Goal: Check status: Check status

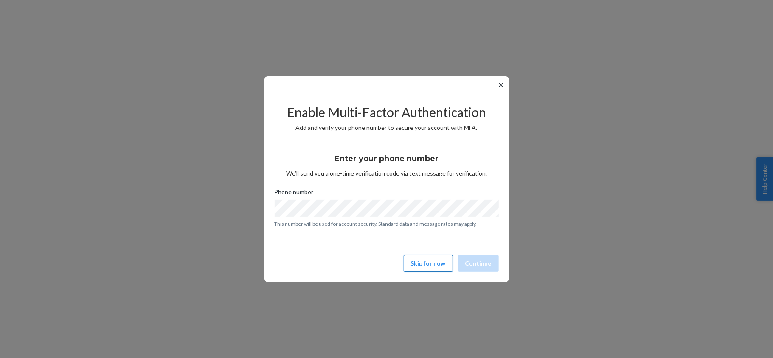
click at [425, 263] on button "Skip for now" at bounding box center [428, 263] width 49 height 17
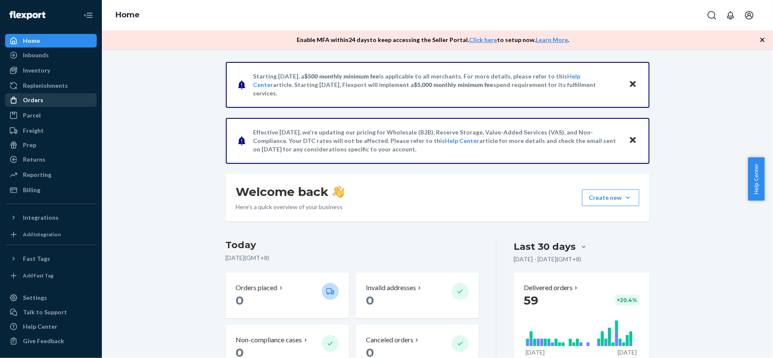
click at [39, 104] on div "Orders" at bounding box center [51, 100] width 90 height 12
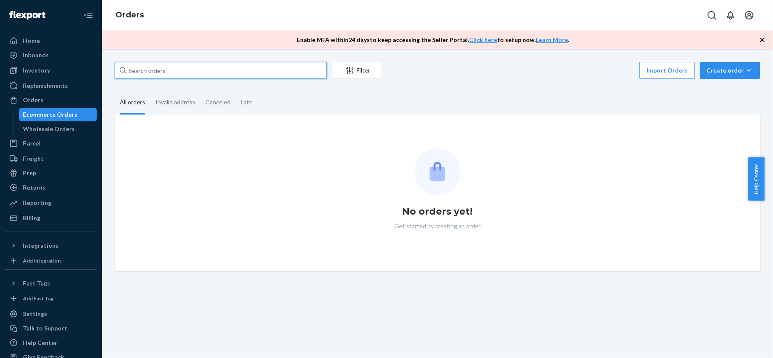
click at [218, 78] on input "text" at bounding box center [221, 70] width 212 height 17
paste input "KND2511899"
type input "KND2511899"
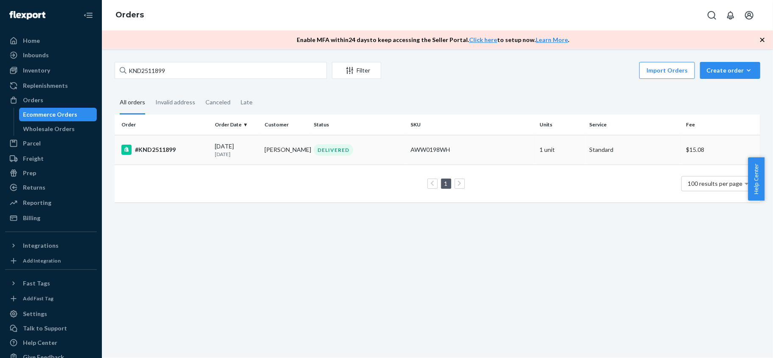
click at [192, 158] on td "#KND2511899" at bounding box center [163, 150] width 97 height 30
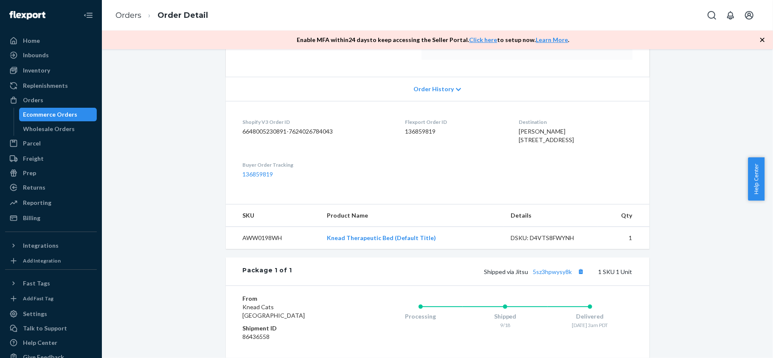
scroll to position [226, 0]
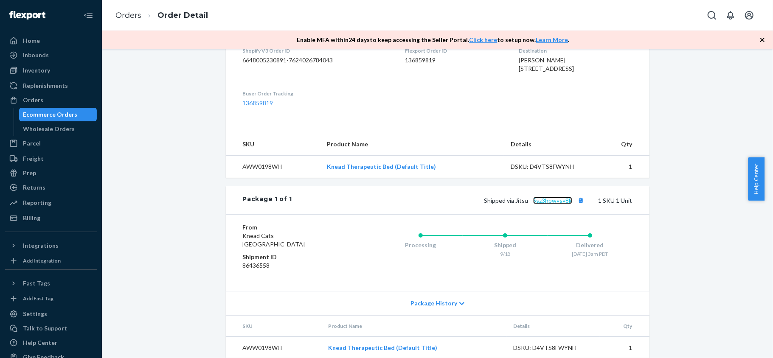
click at [546, 204] on link "5sz3hpwysy8k" at bounding box center [552, 200] width 39 height 7
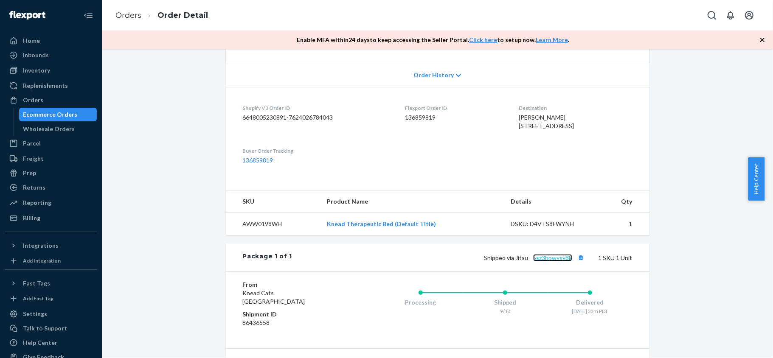
scroll to position [86, 0]
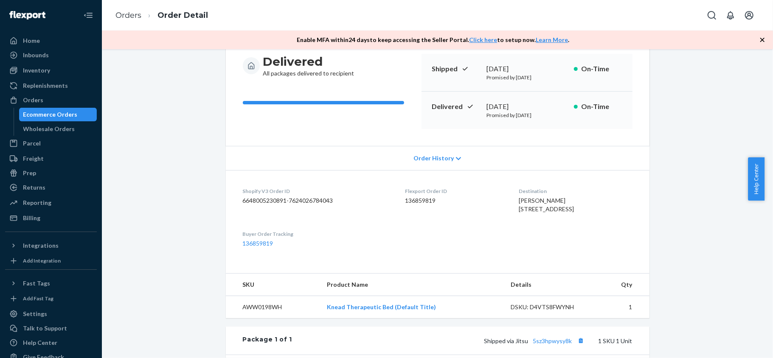
drag, startPoint x: 82, startPoint y: 97, endPoint x: 96, endPoint y: 91, distance: 15.2
click at [82, 97] on div "Orders" at bounding box center [51, 100] width 90 height 12
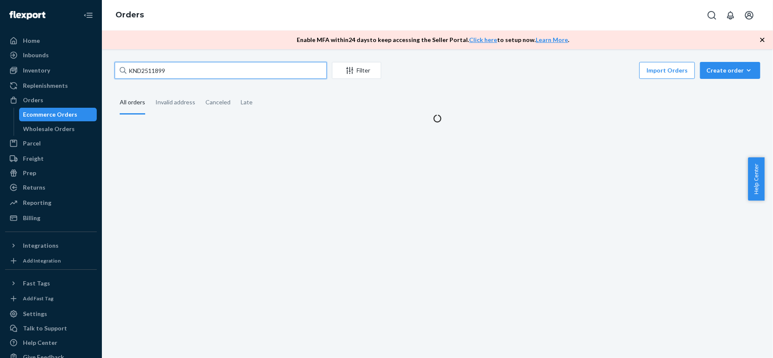
click at [182, 76] on input "KND2511899" at bounding box center [221, 70] width 212 height 17
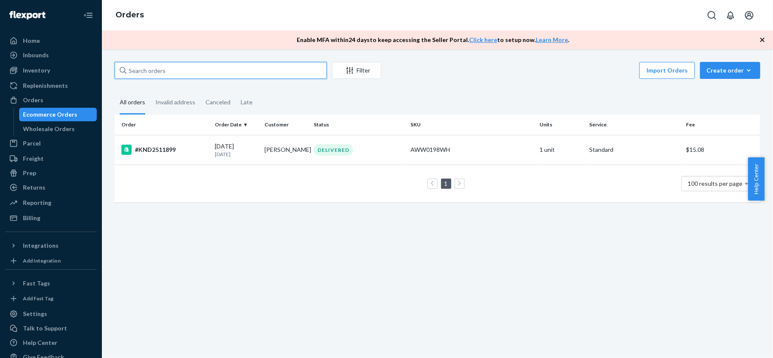
paste input "#KND2511901"
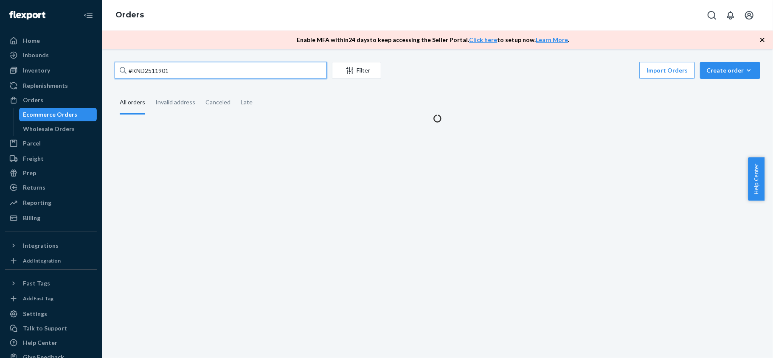
type input "#KND2511901"
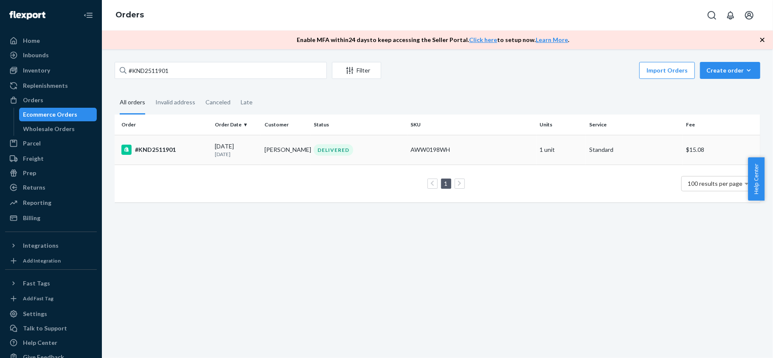
click at [171, 156] on td "#KND2511901" at bounding box center [163, 150] width 97 height 30
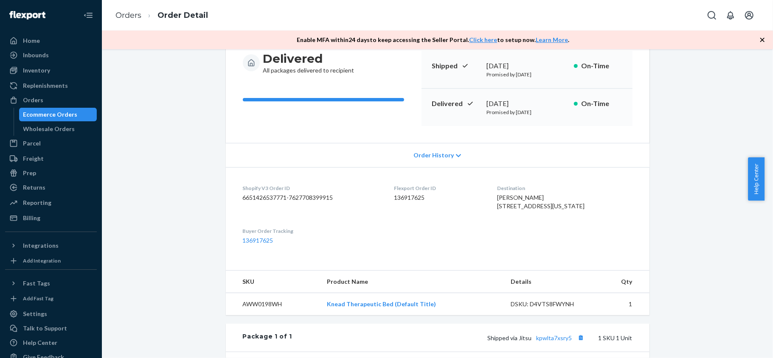
scroll to position [255, 0]
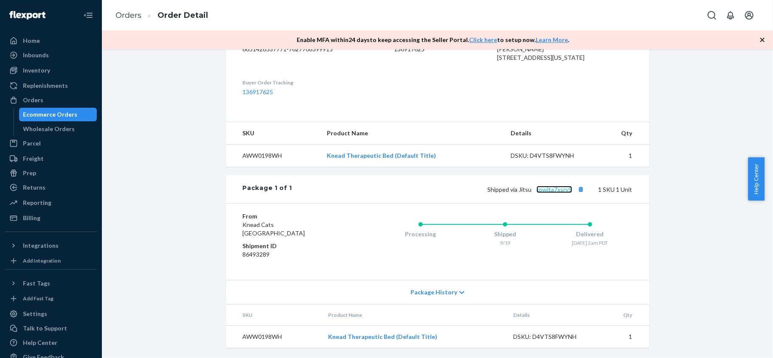
click at [542, 188] on link "kpwlta7xsry5" at bounding box center [554, 189] width 36 height 7
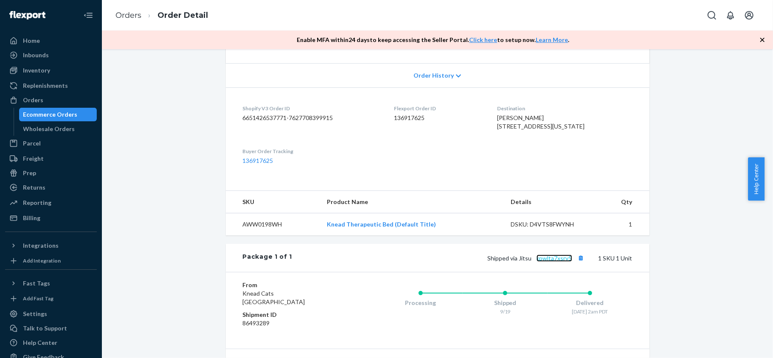
scroll to position [86, 0]
